Goal: Task Accomplishment & Management: Manage account settings

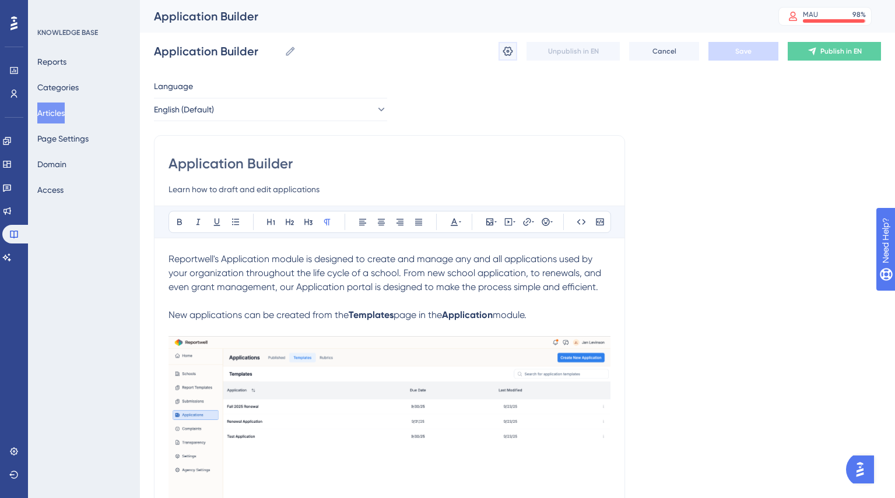
click at [509, 53] on icon at bounding box center [508, 51] width 12 height 12
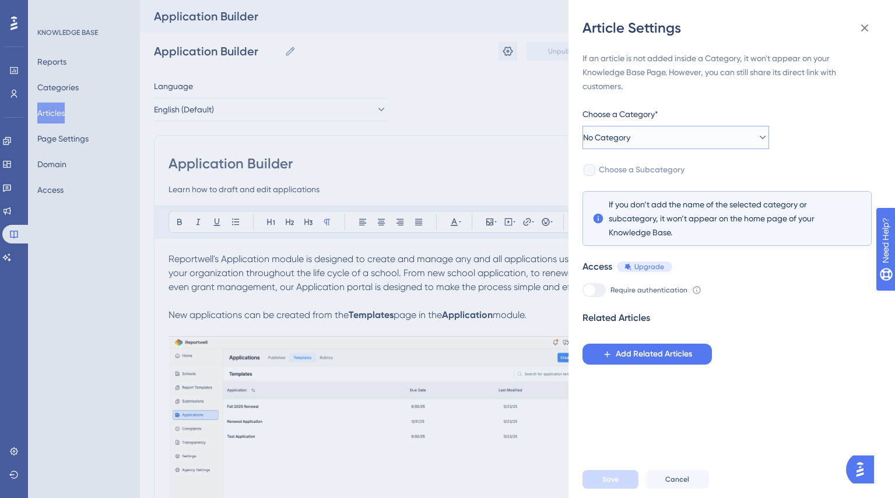
click at [657, 140] on button "No Category" at bounding box center [675, 137] width 186 height 23
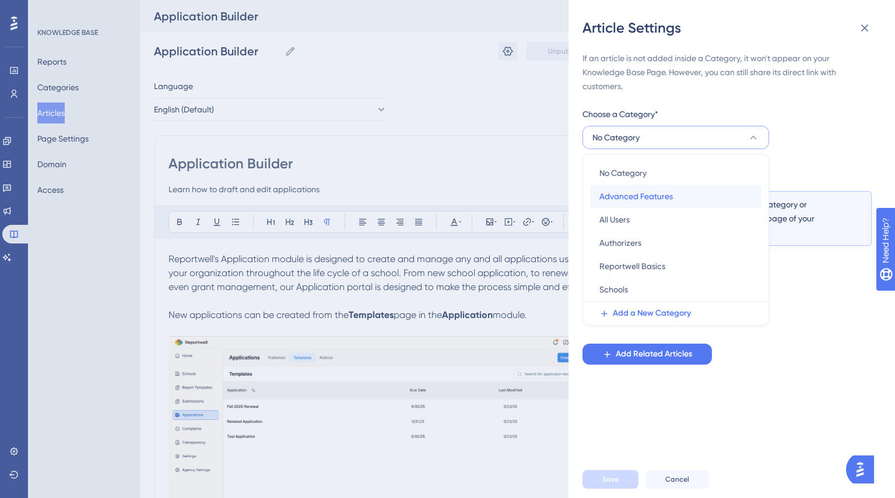
drag, startPoint x: 630, startPoint y: 197, endPoint x: 632, endPoint y: 209, distance: 11.9
click at [630, 197] on span "Advanced Features" at bounding box center [635, 196] width 73 height 14
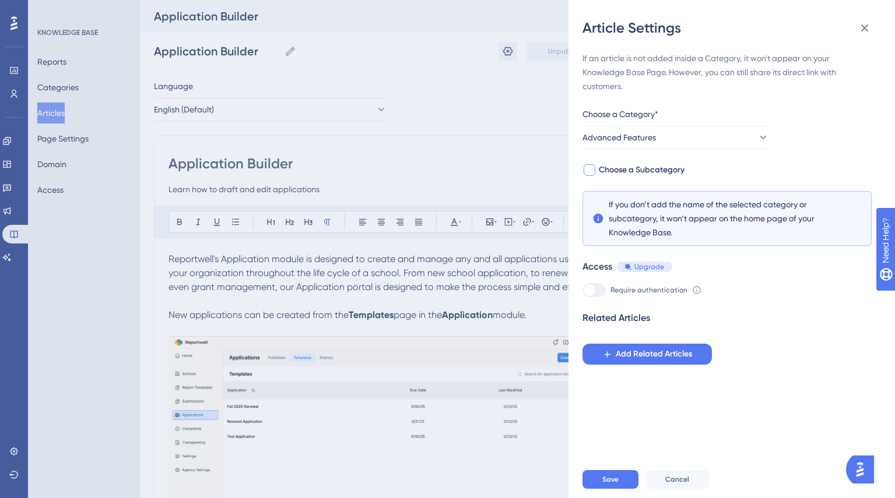
click at [585, 170] on div at bounding box center [589, 170] width 12 height 12
checkbox input "true"
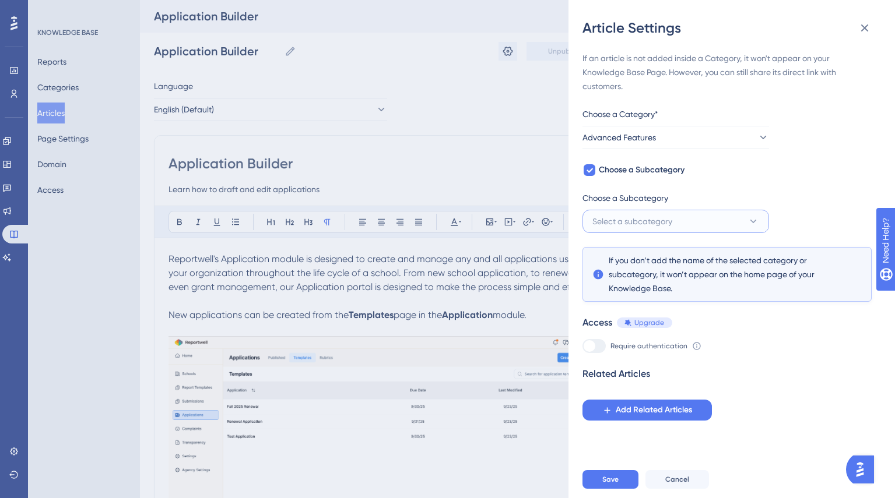
drag, startPoint x: 618, startPoint y: 216, endPoint x: 622, endPoint y: 227, distance: 11.6
click at [622, 227] on span "Select a subcategory" at bounding box center [632, 221] width 80 height 14
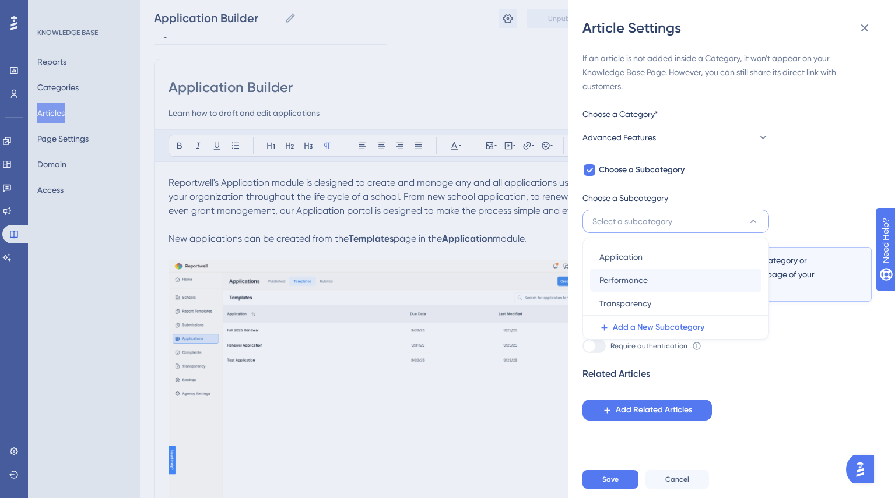
scroll to position [47, 0]
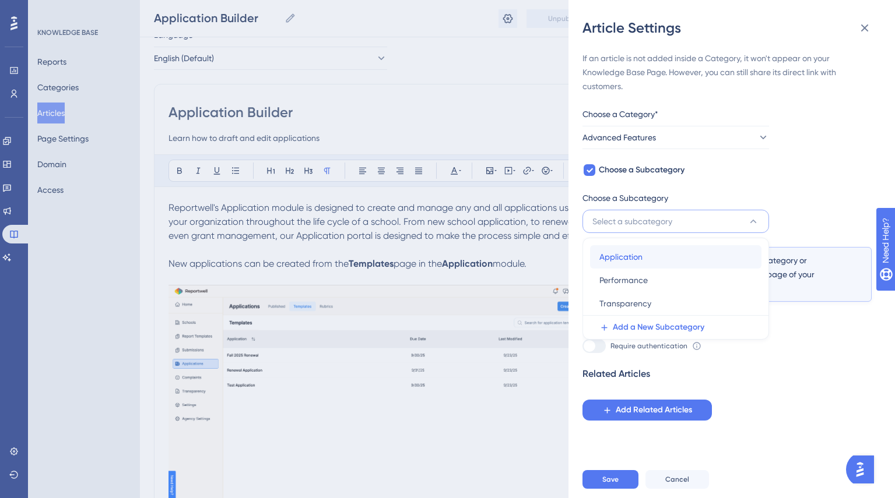
click at [636, 255] on span "Application" at bounding box center [620, 257] width 43 height 14
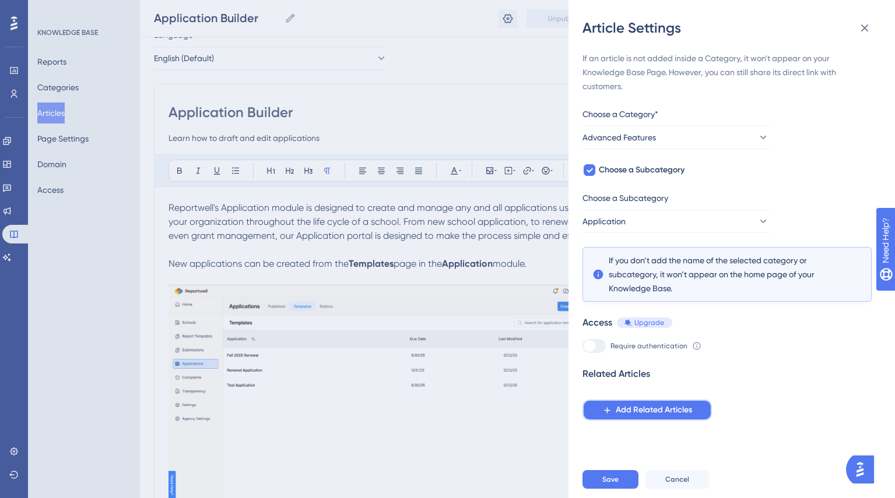
click at [636, 416] on span "Add Related Articles" at bounding box center [653, 410] width 76 height 14
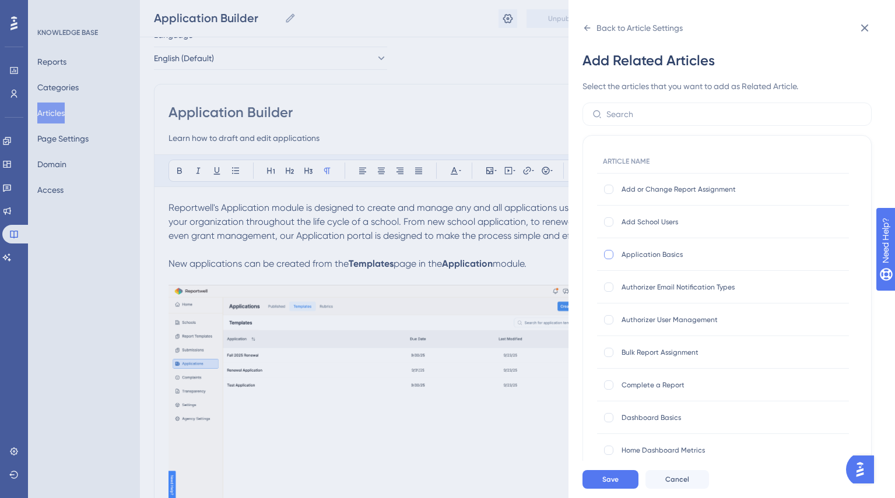
click at [607, 256] on div at bounding box center [608, 254] width 9 height 9
checkbox input "true"
click at [596, 479] on button "Save" at bounding box center [610, 479] width 56 height 19
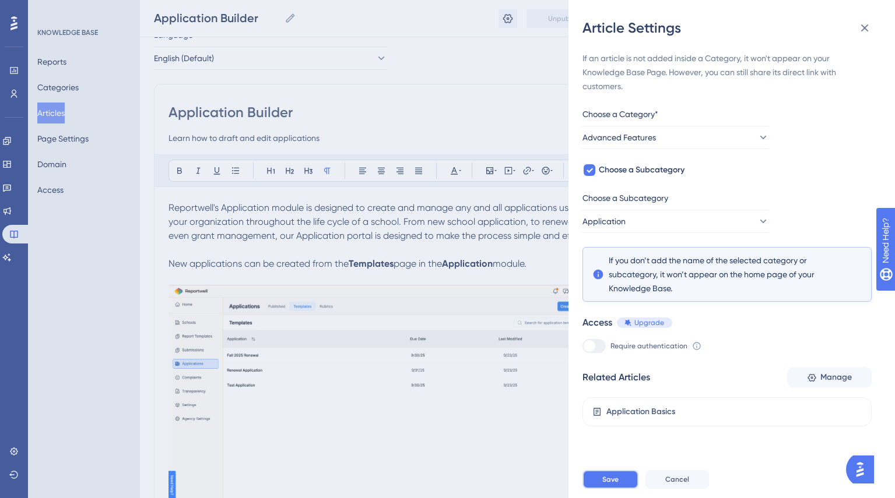
click at [618, 484] on button "Save" at bounding box center [610, 479] width 56 height 19
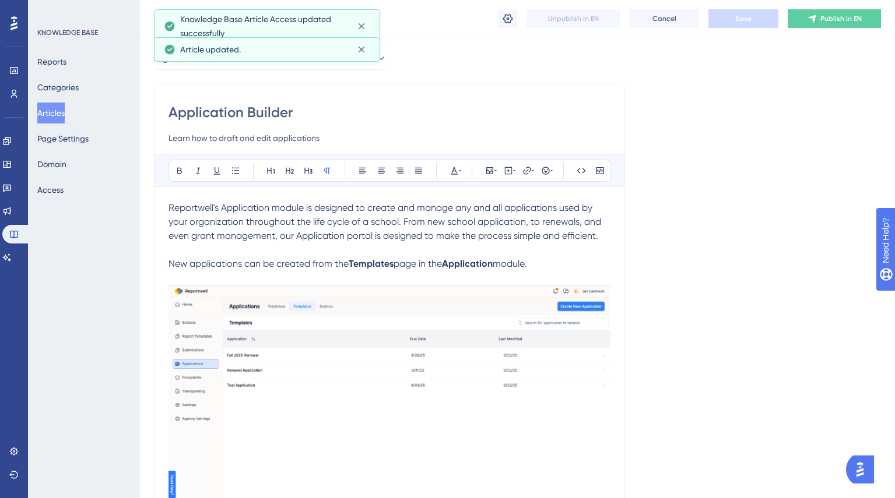
scroll to position [0, 0]
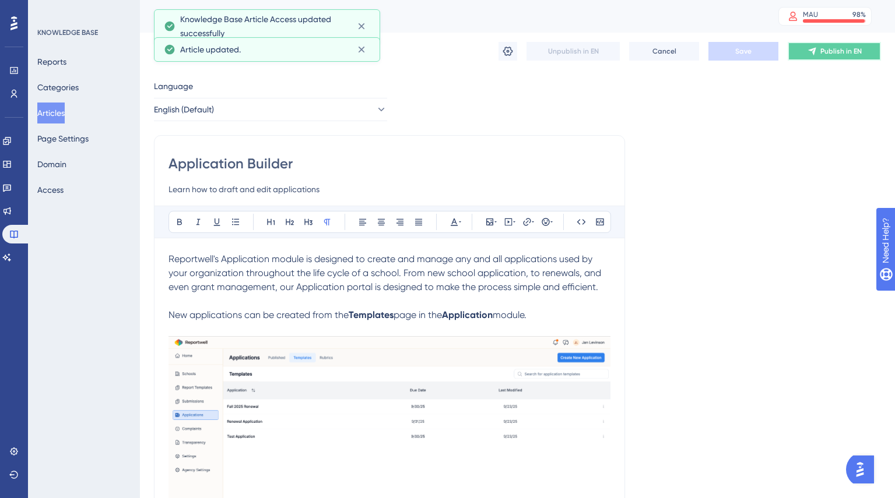
click at [821, 57] on button "Publish in EN" at bounding box center [833, 51] width 93 height 19
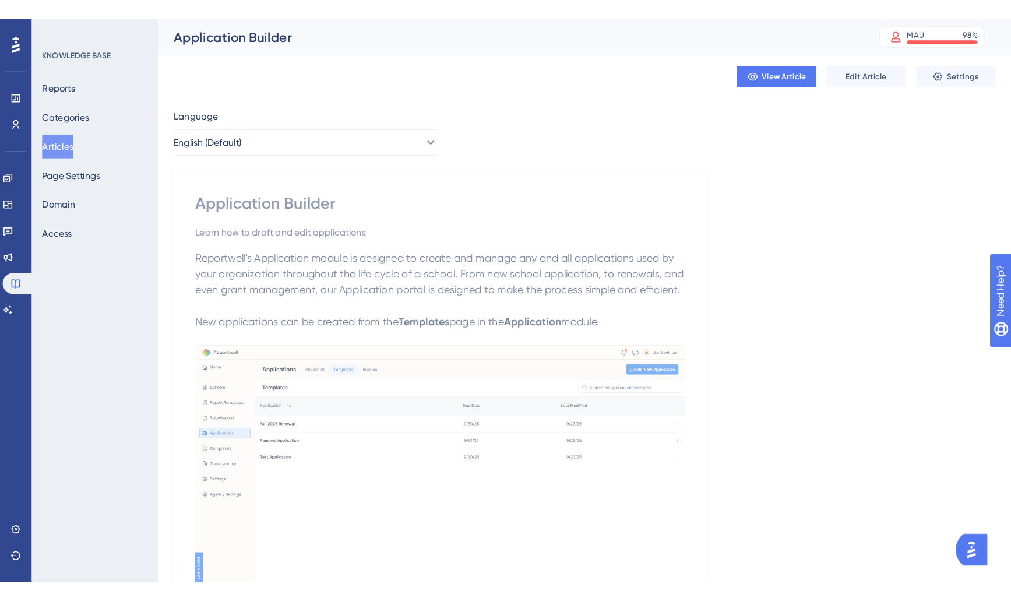
scroll to position [5, 0]
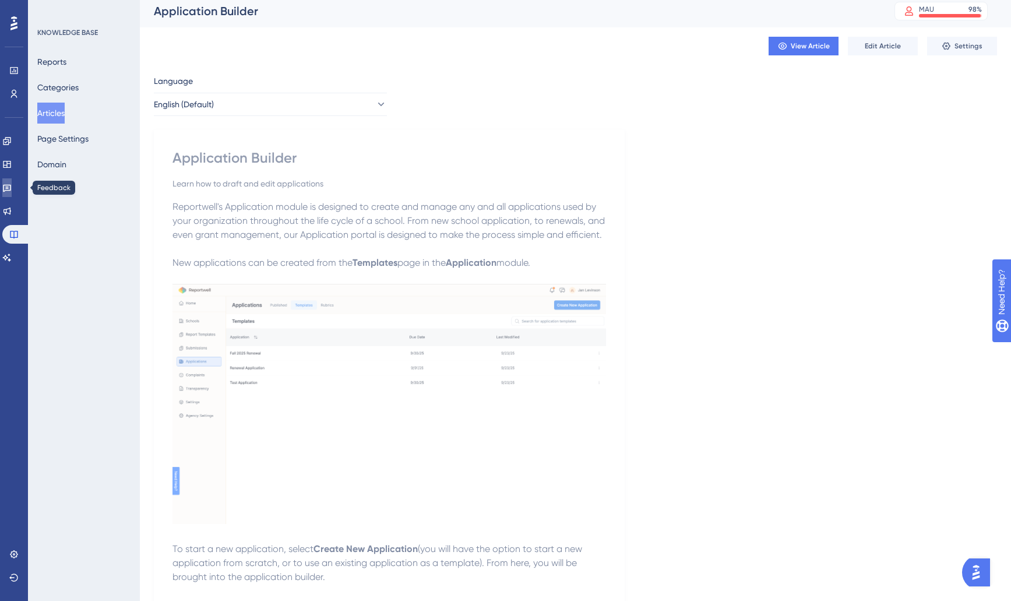
click at [9, 189] on icon at bounding box center [6, 187] width 9 height 9
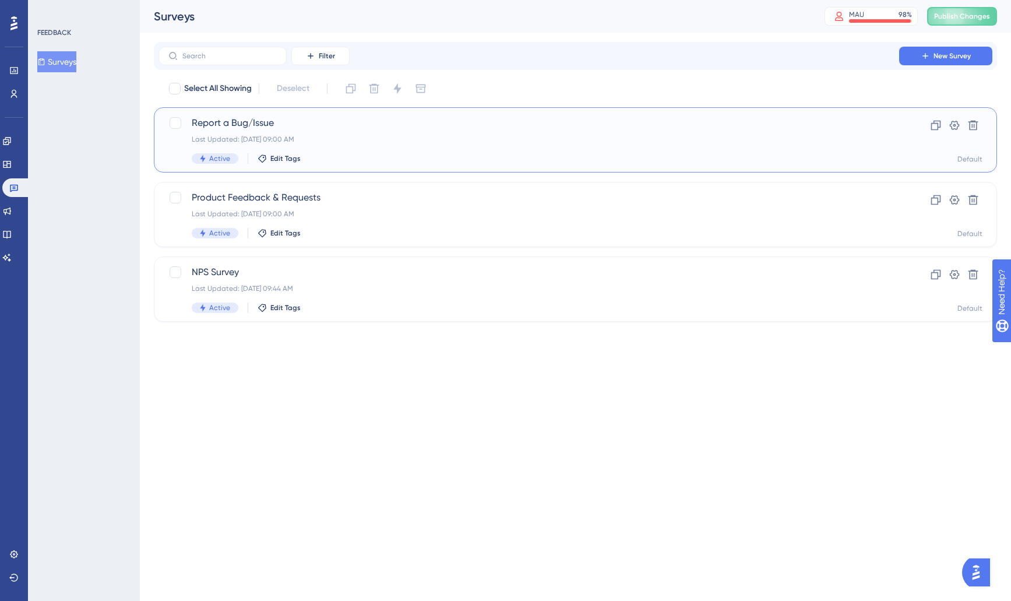
click at [308, 133] on div "Report a Bug/Issue Last Updated: [DATE] 09:00 AM Active Edit Tags" at bounding box center [529, 140] width 674 height 48
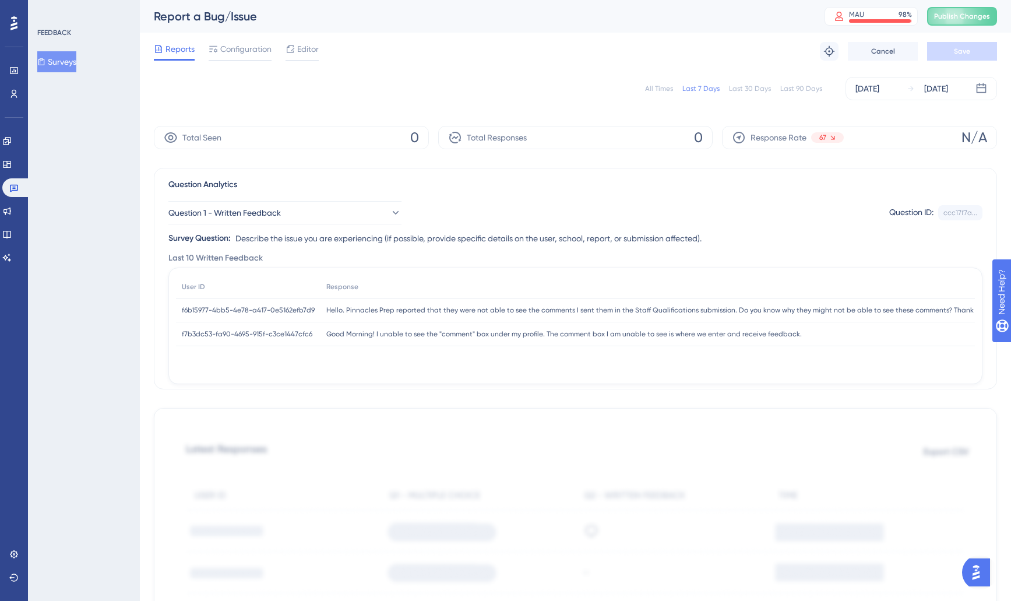
click at [639, 86] on div "All Times Last 7 Days Last 30 Days Last 90 Days [DATE] [DATE]" at bounding box center [575, 88] width 843 height 23
drag, startPoint x: 651, startPoint y: 88, endPoint x: 641, endPoint y: 160, distance: 72.9
click at [652, 88] on div "All Times" at bounding box center [659, 88] width 28 height 9
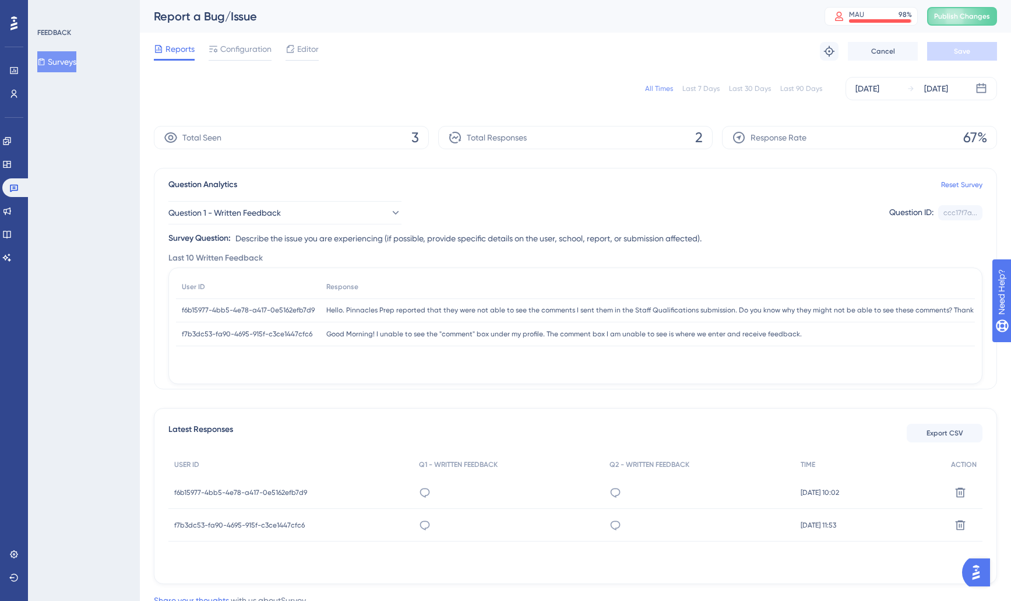
scroll to position [39, 0]
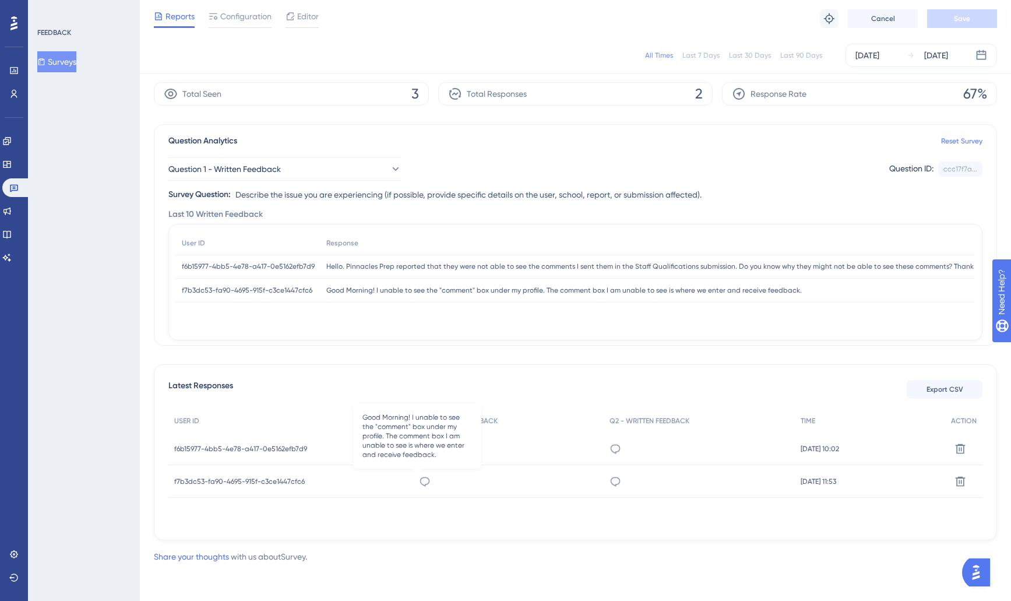
click at [420, 485] on icon at bounding box center [425, 481] width 10 height 9
